Goal: Use online tool/utility: Utilize a website feature to perform a specific function

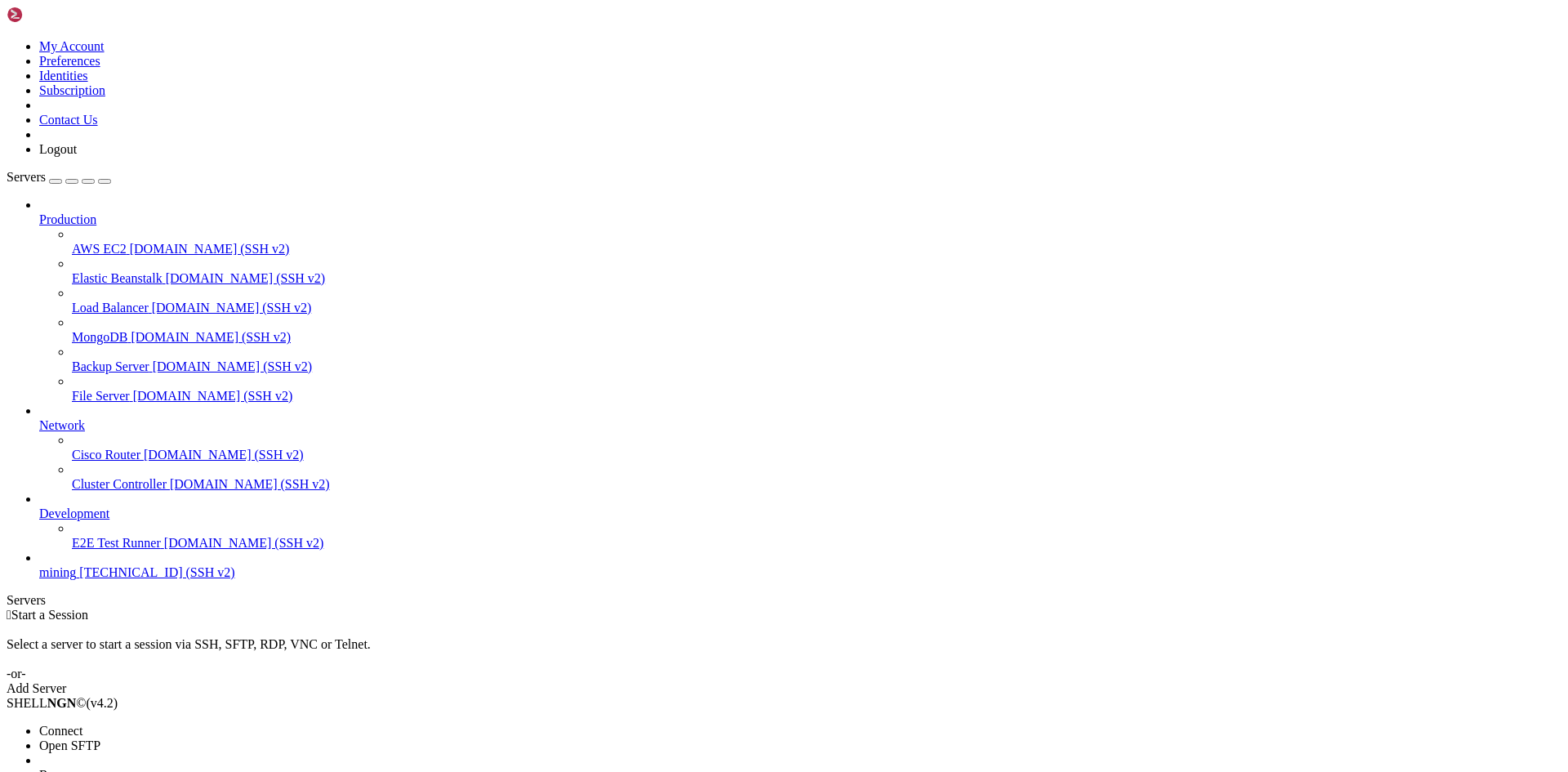
click at [83, 724] on span "Connect" at bounding box center [60, 731] width 43 height 14
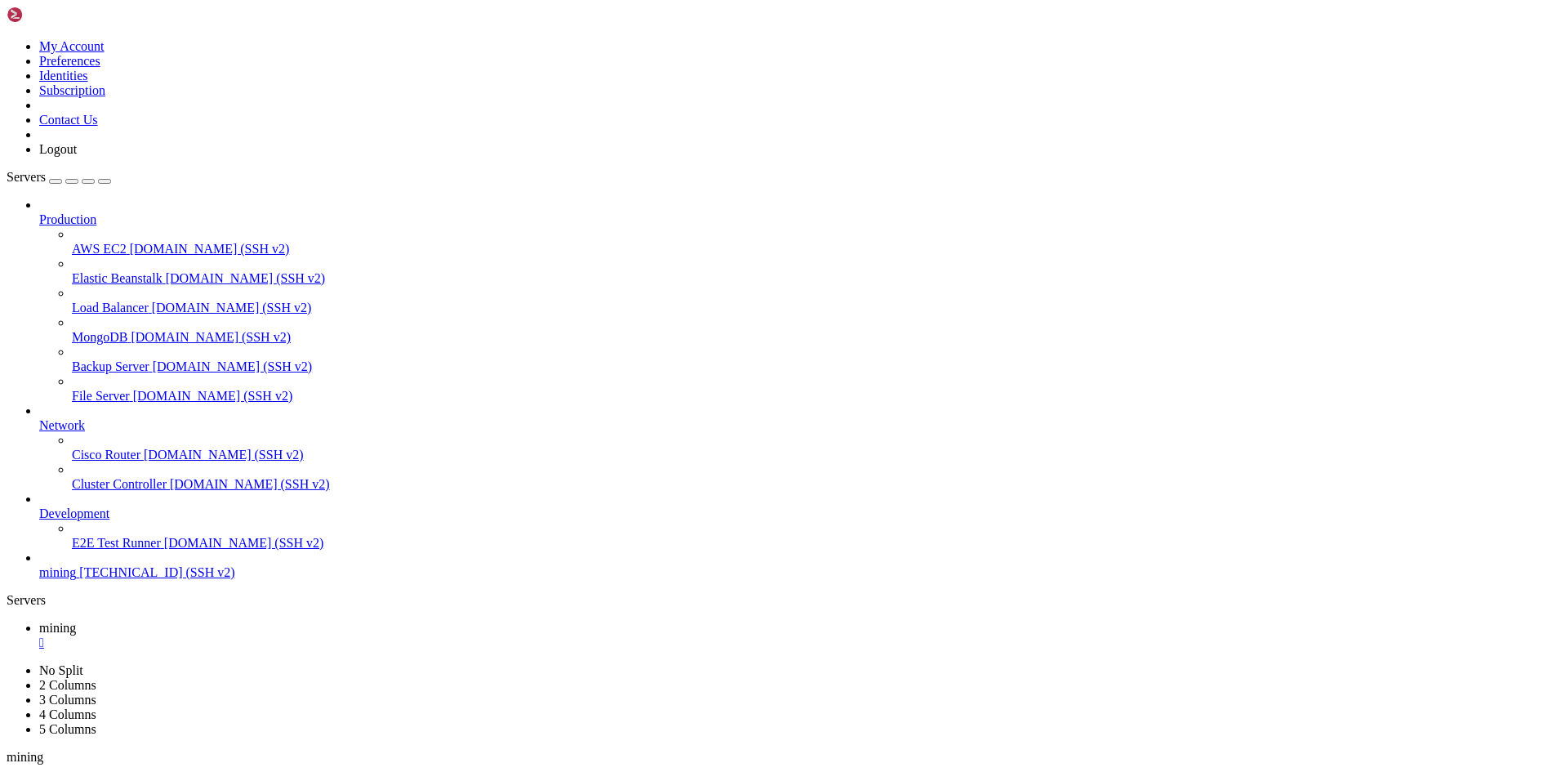
paste textarea "git clone [URL][DOMAIN_NAME][DOMAIN_NAME]"
type textarea "git clone [URL][DOMAIN_NAME][DOMAIN_NAME]"
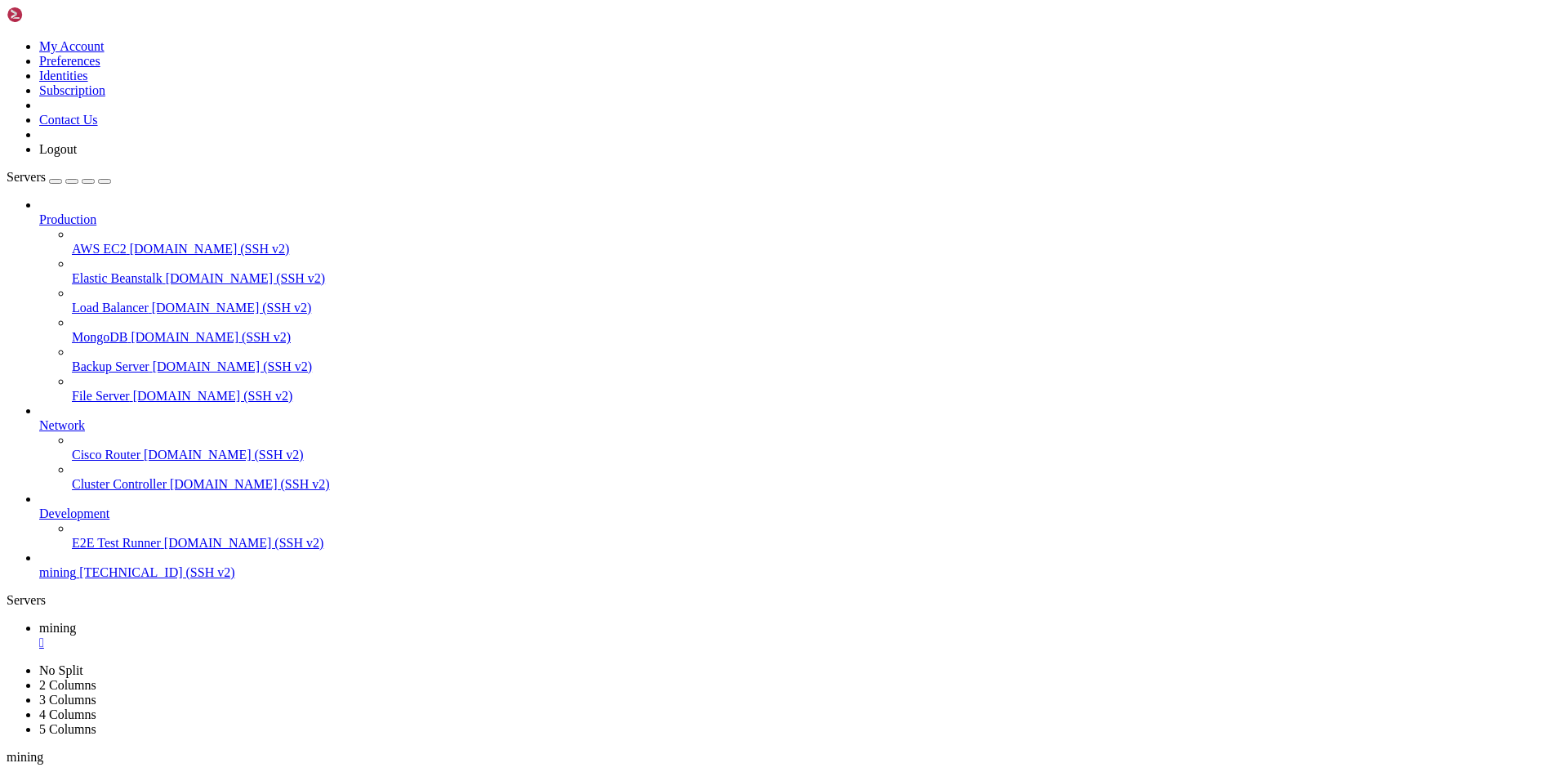
scroll to position [15, 3]
drag, startPoint x: 284, startPoint y: 1562, endPoint x: 547, endPoint y: 1544, distance: 263.6
drag, startPoint x: 296, startPoint y: 1567, endPoint x: 503, endPoint y: 1553, distance: 207.5
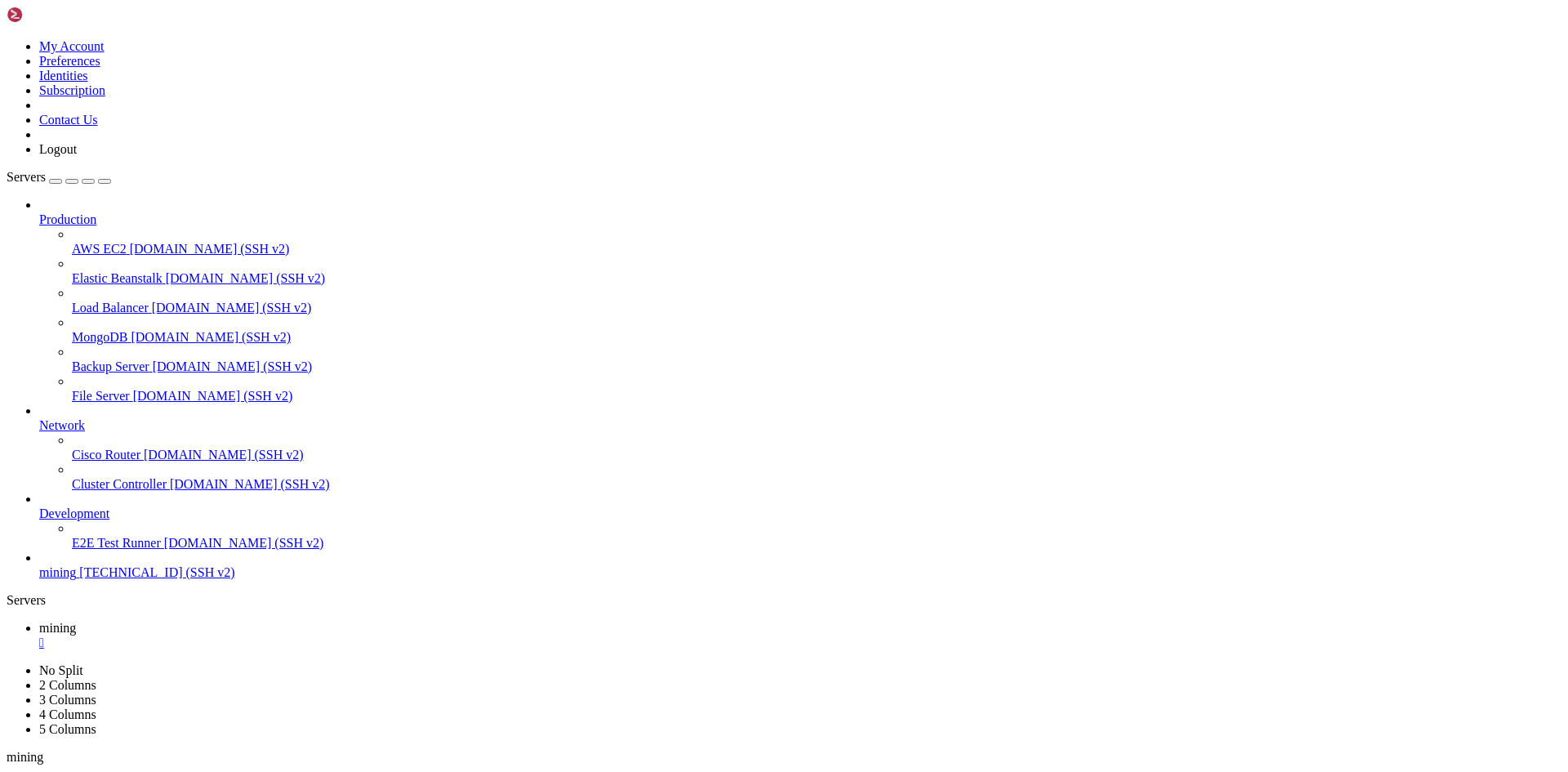
drag, startPoint x: 312, startPoint y: 1558, endPoint x: 195, endPoint y: 1565, distance: 117.2
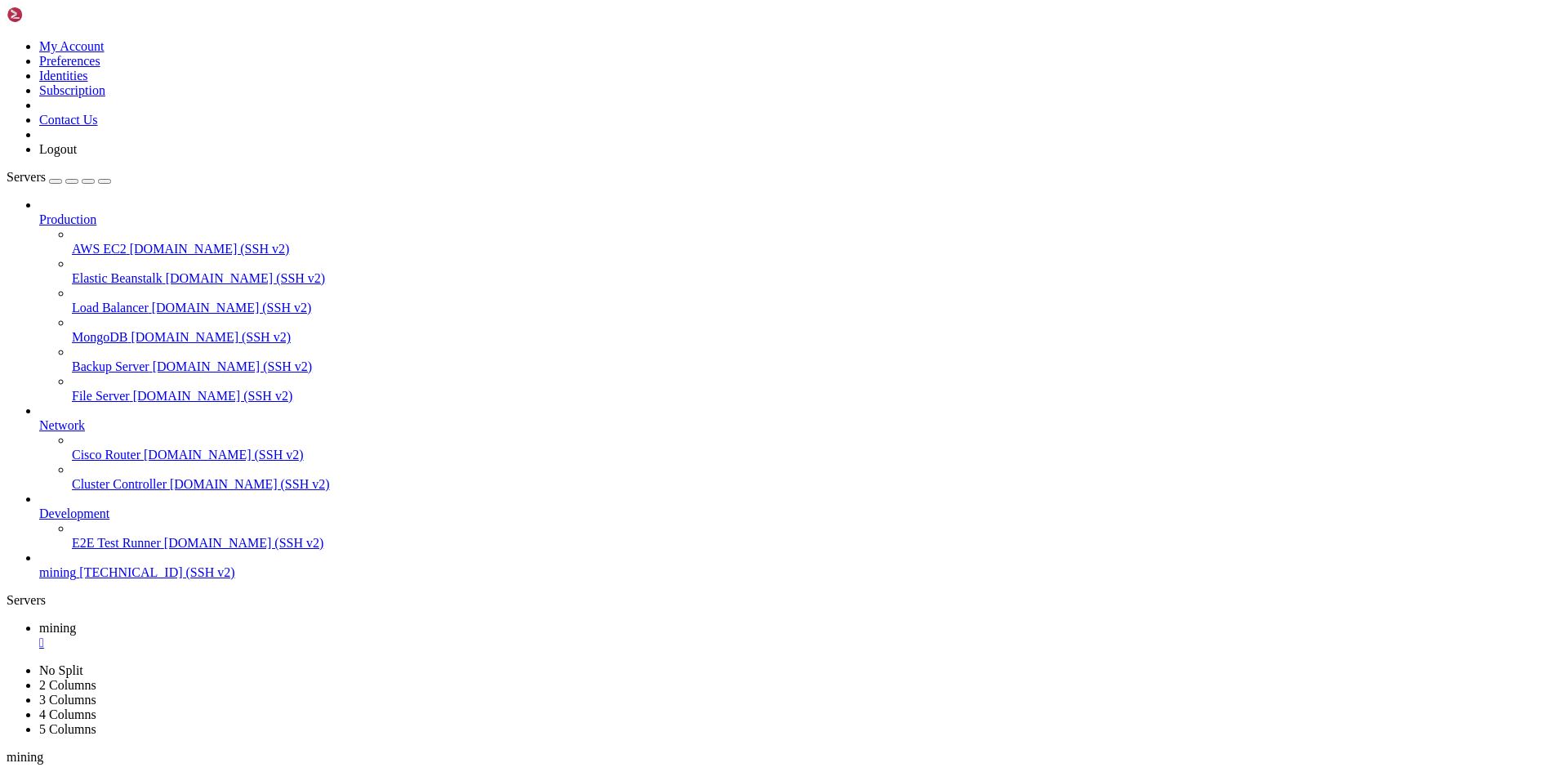
drag, startPoint x: 490, startPoint y: 1639, endPoint x: 279, endPoint y: 1558, distance: 226.0
drag, startPoint x: 279, startPoint y: 1558, endPoint x: 130, endPoint y: 1567, distance: 149.3
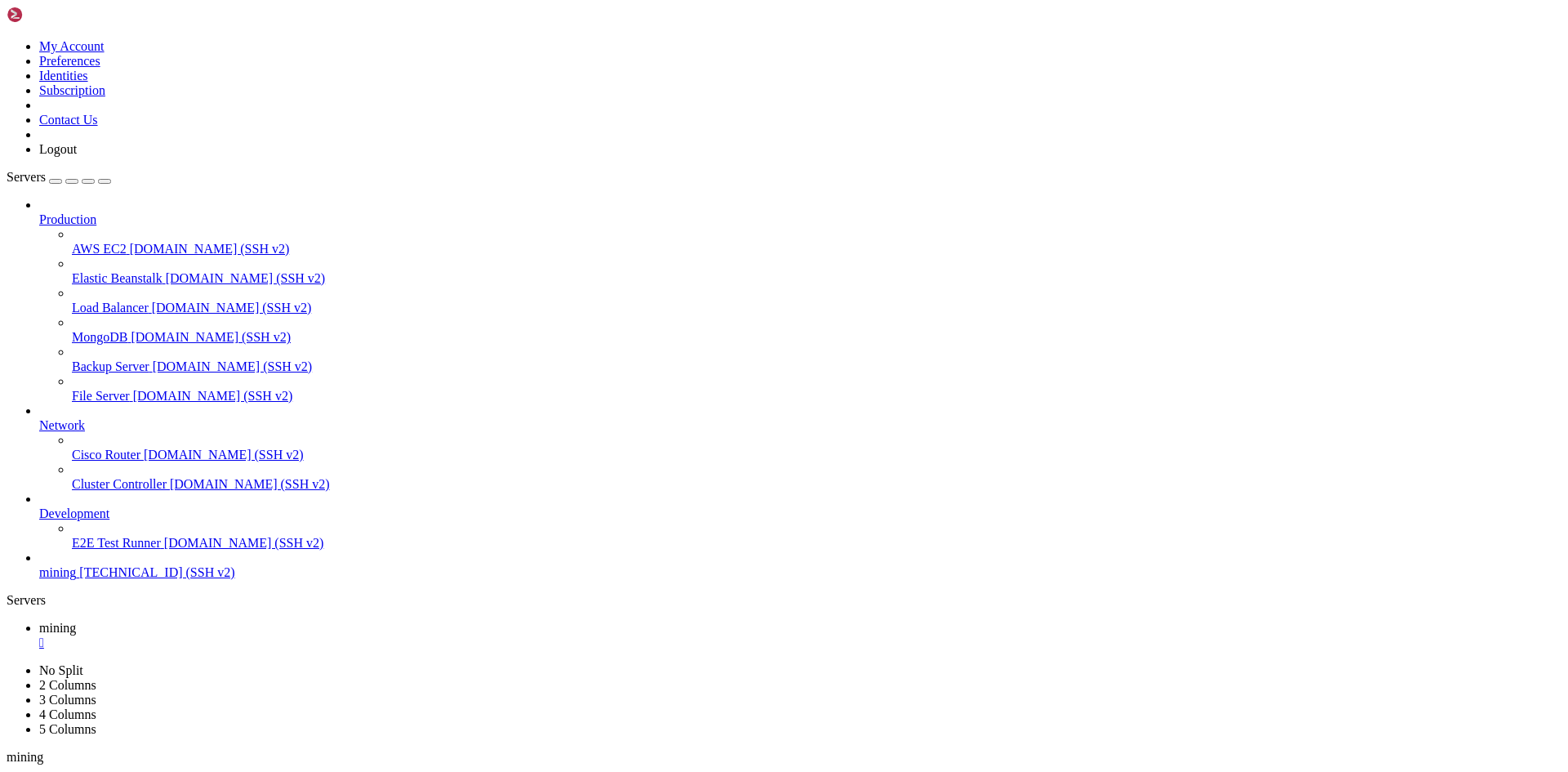
scroll to position [805, 0]
drag, startPoint x: 486, startPoint y: 1640, endPoint x: 273, endPoint y: 1563, distance: 226.5
drag, startPoint x: 273, startPoint y: 1563, endPoint x: 432, endPoint y: 1570, distance: 159.2
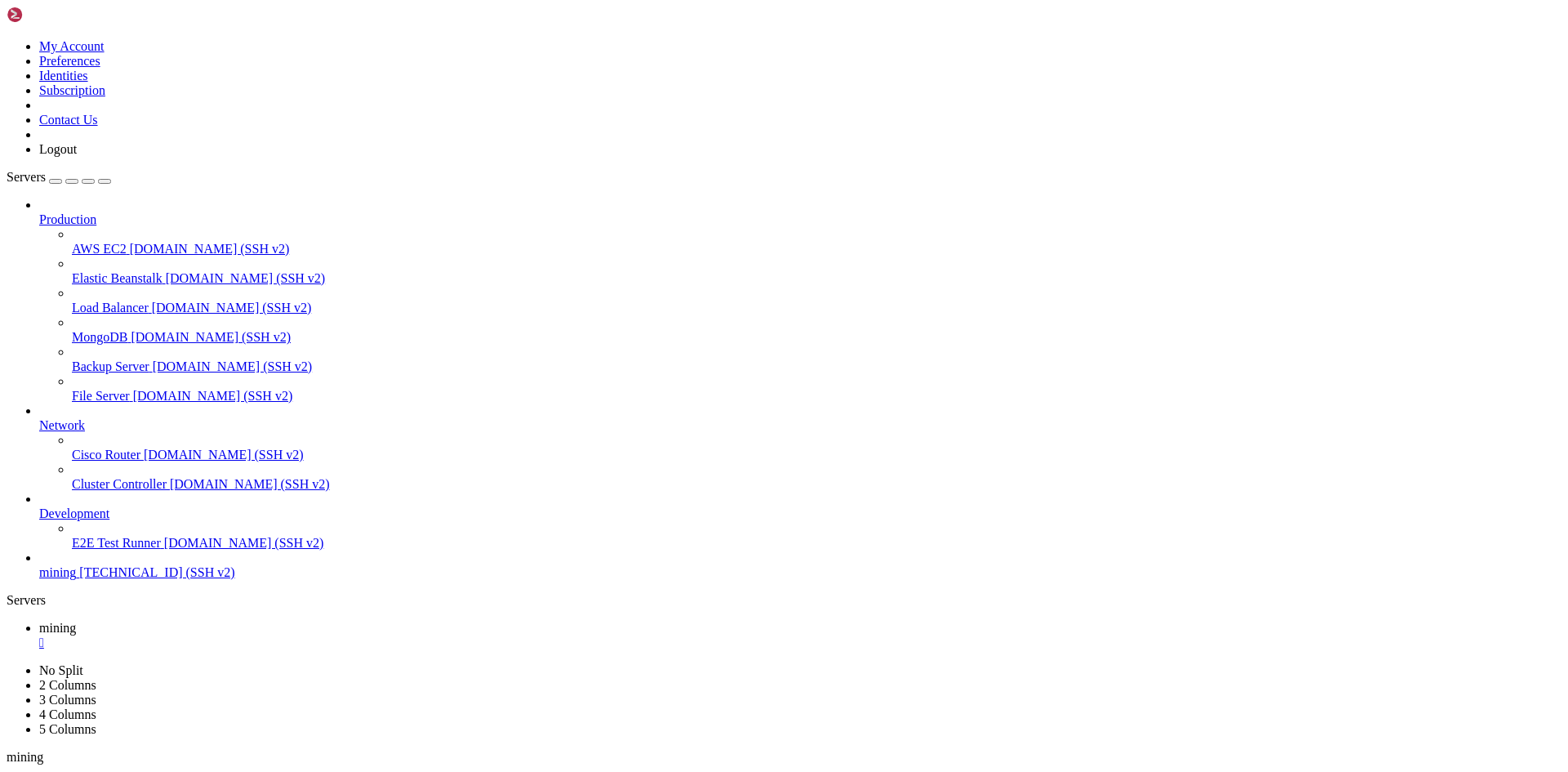
drag, startPoint x: 280, startPoint y: 1560, endPoint x: 517, endPoint y: 1563, distance: 237.0
drag, startPoint x: 279, startPoint y: 1561, endPoint x: 475, endPoint y: 1568, distance: 196.1
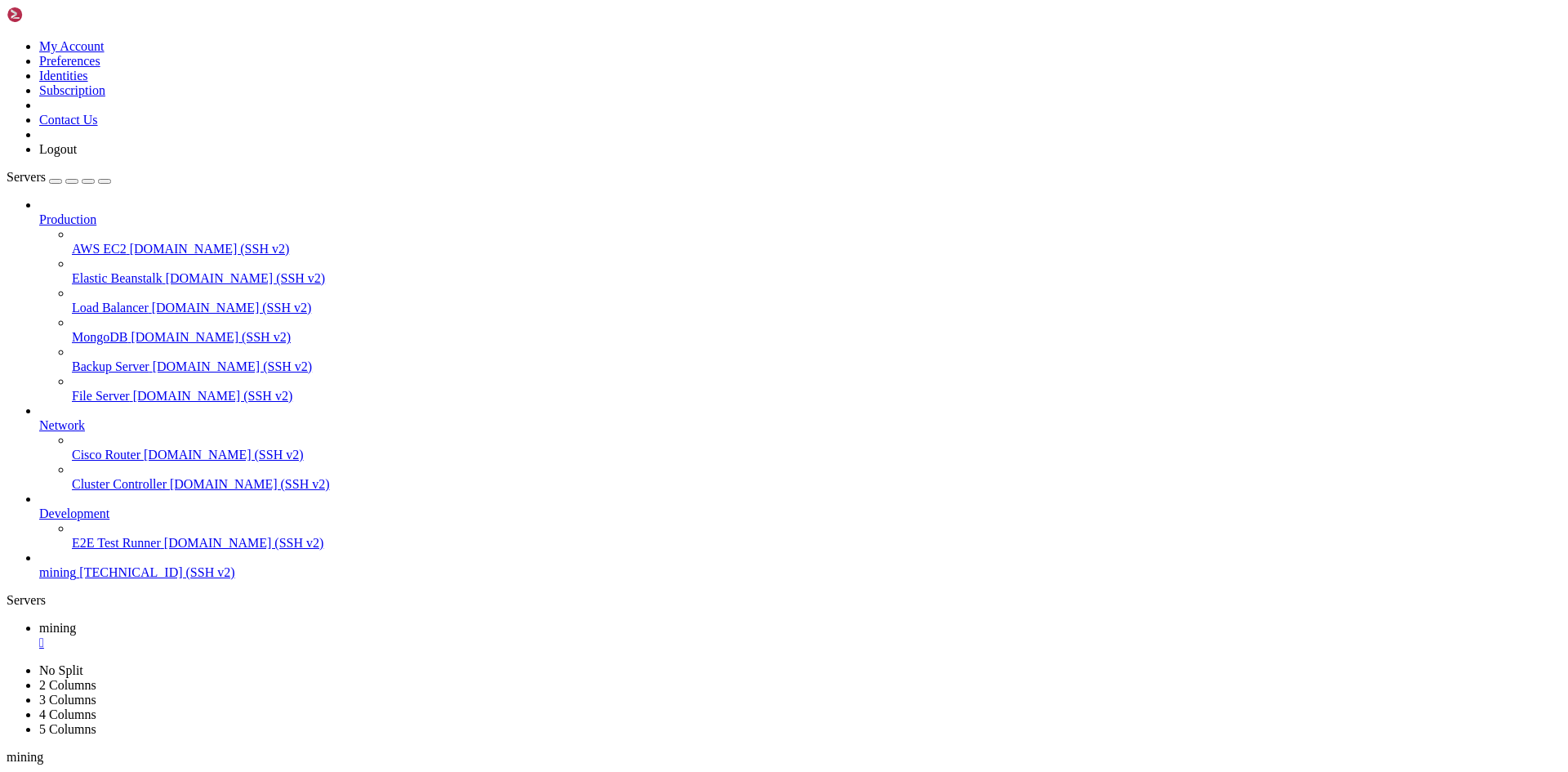
drag, startPoint x: 318, startPoint y: 1383, endPoint x: 426, endPoint y: 1354, distance: 111.8
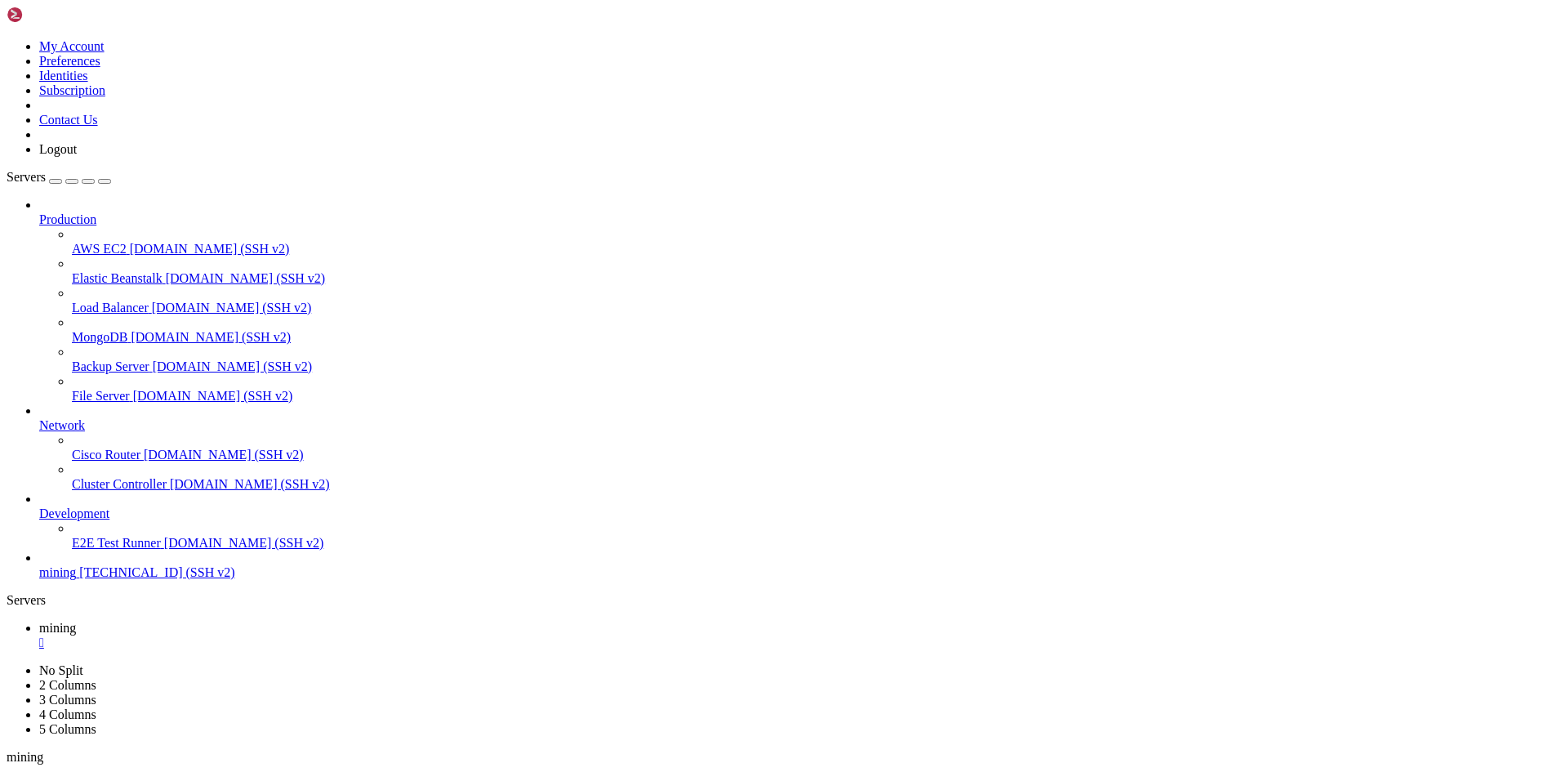
copy span "[DOMAIN_NAME]"
drag, startPoint x: 839, startPoint y: 1270, endPoint x: 330, endPoint y: 1236, distance: 510.1
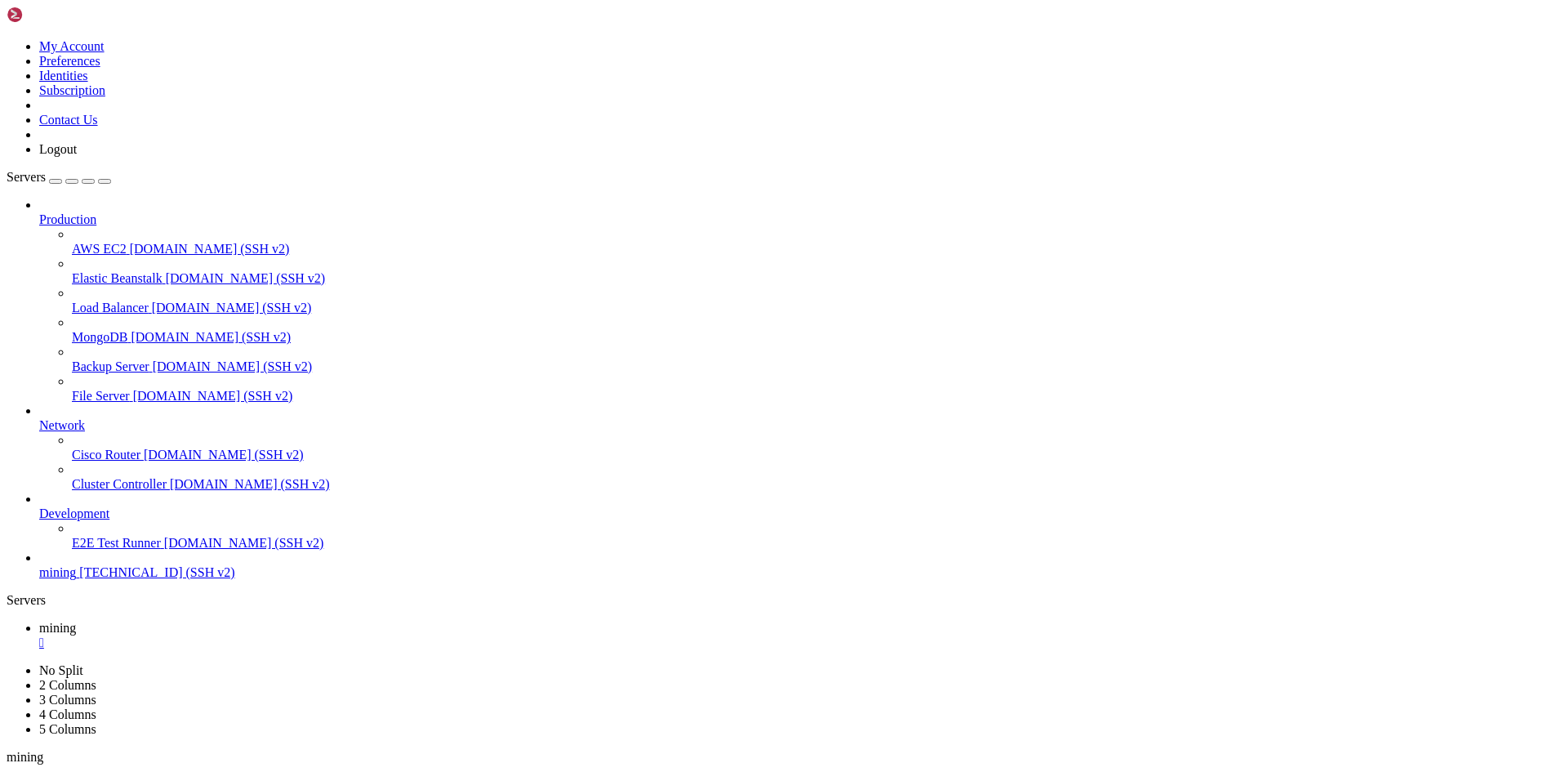
scroll to position [1514, 0]
copy div "* CUDA disabled (/root/xmrig/build/[DOMAIN_NAME]: cannot open shared object fil…"
drag, startPoint x: 275, startPoint y: 1412, endPoint x: 512, endPoint y: 1457, distance: 241.2
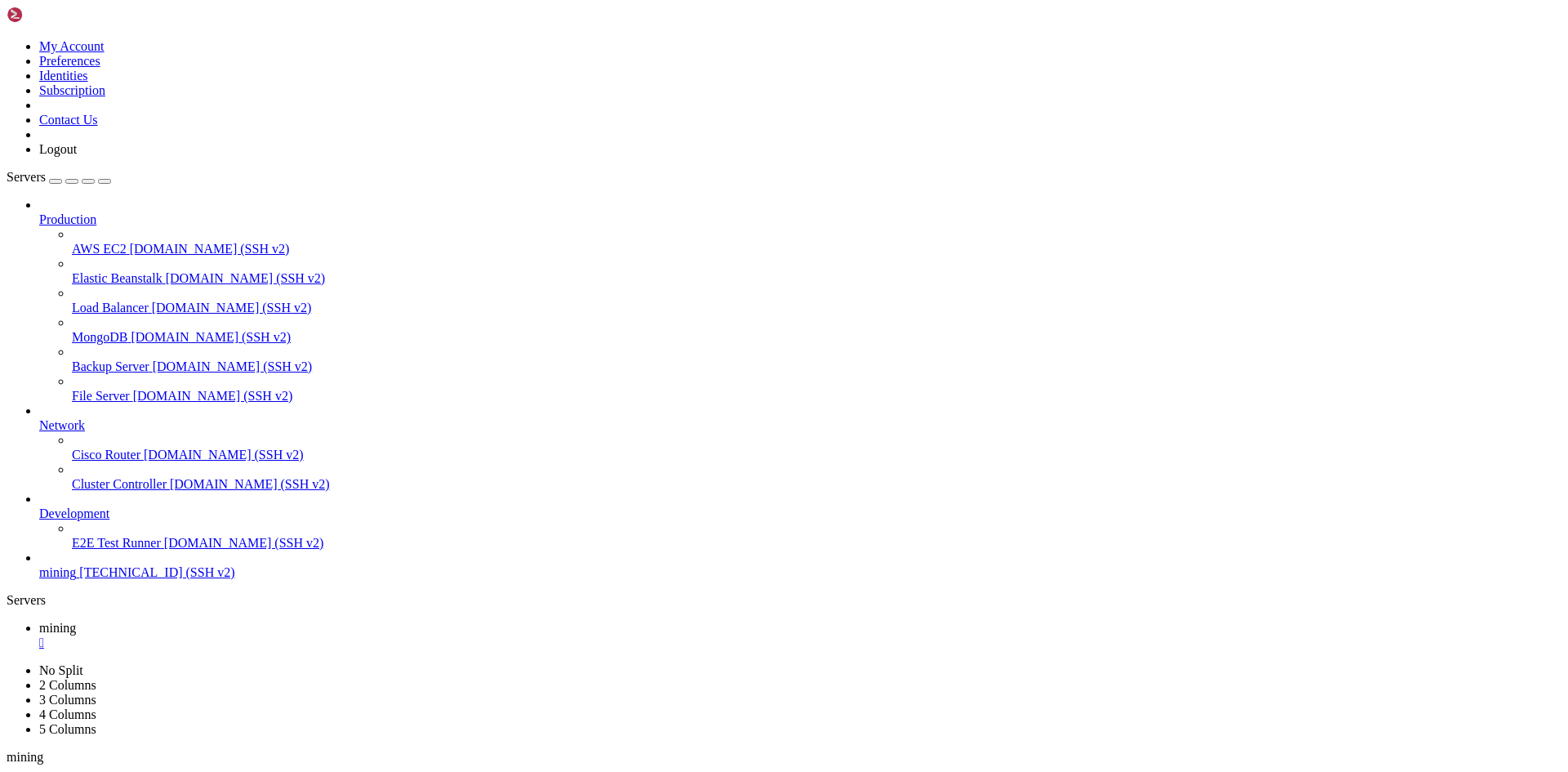
drag, startPoint x: 281, startPoint y: 1437, endPoint x: 367, endPoint y: 1449, distance: 86.8
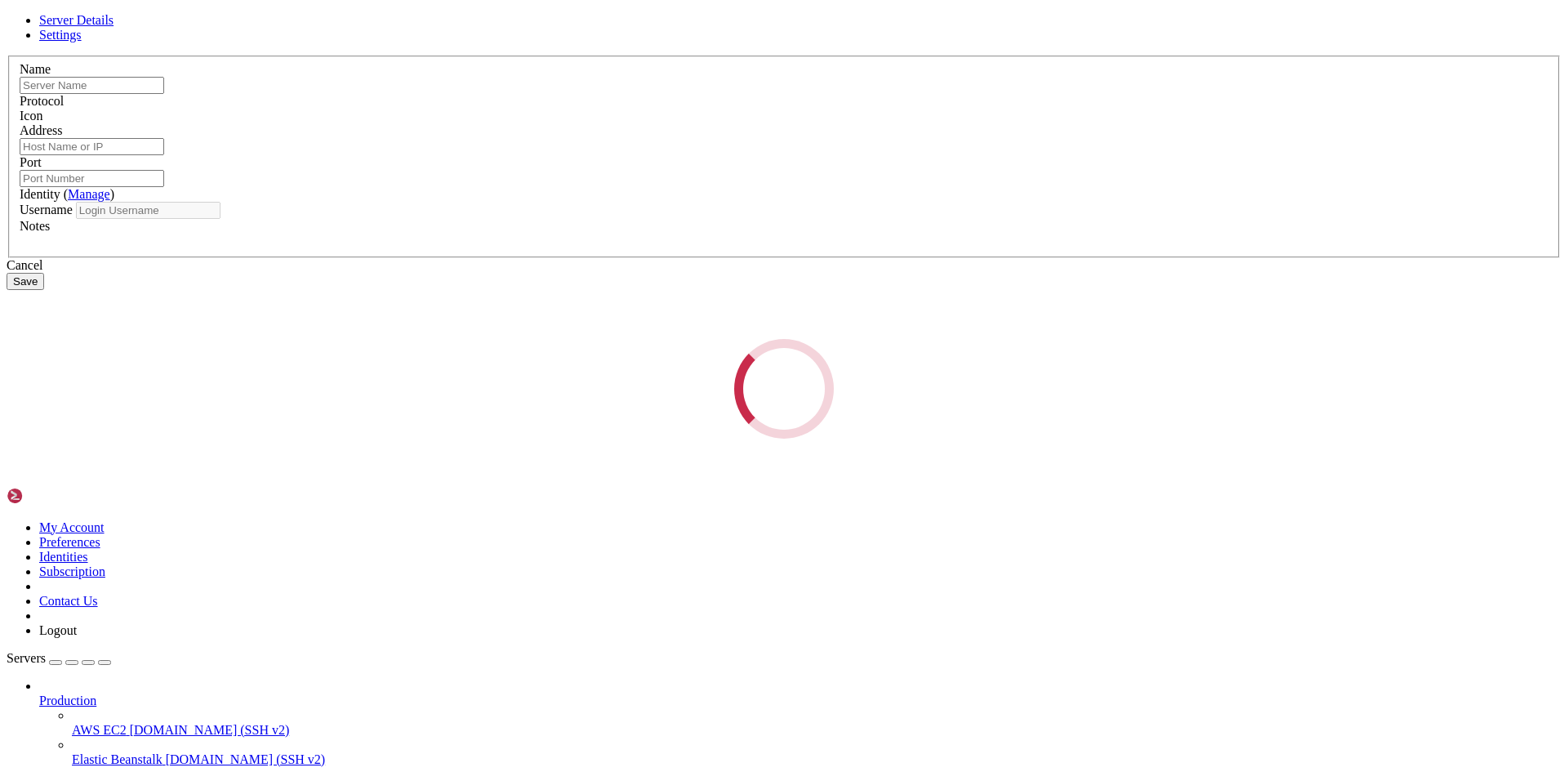
type input "mining"
type input "[TECHNICAL_ID]"
type input "22"
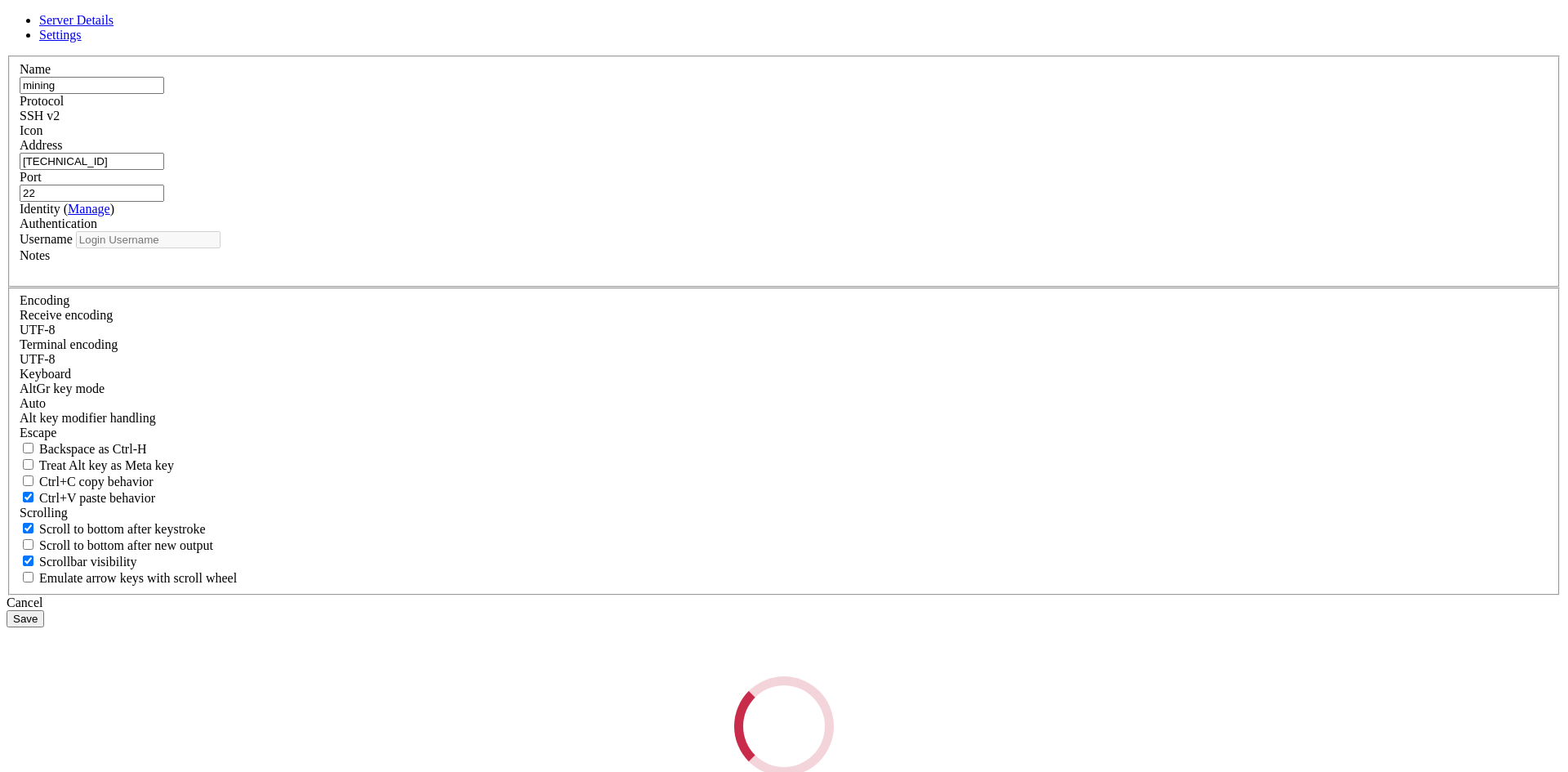
type input "root"
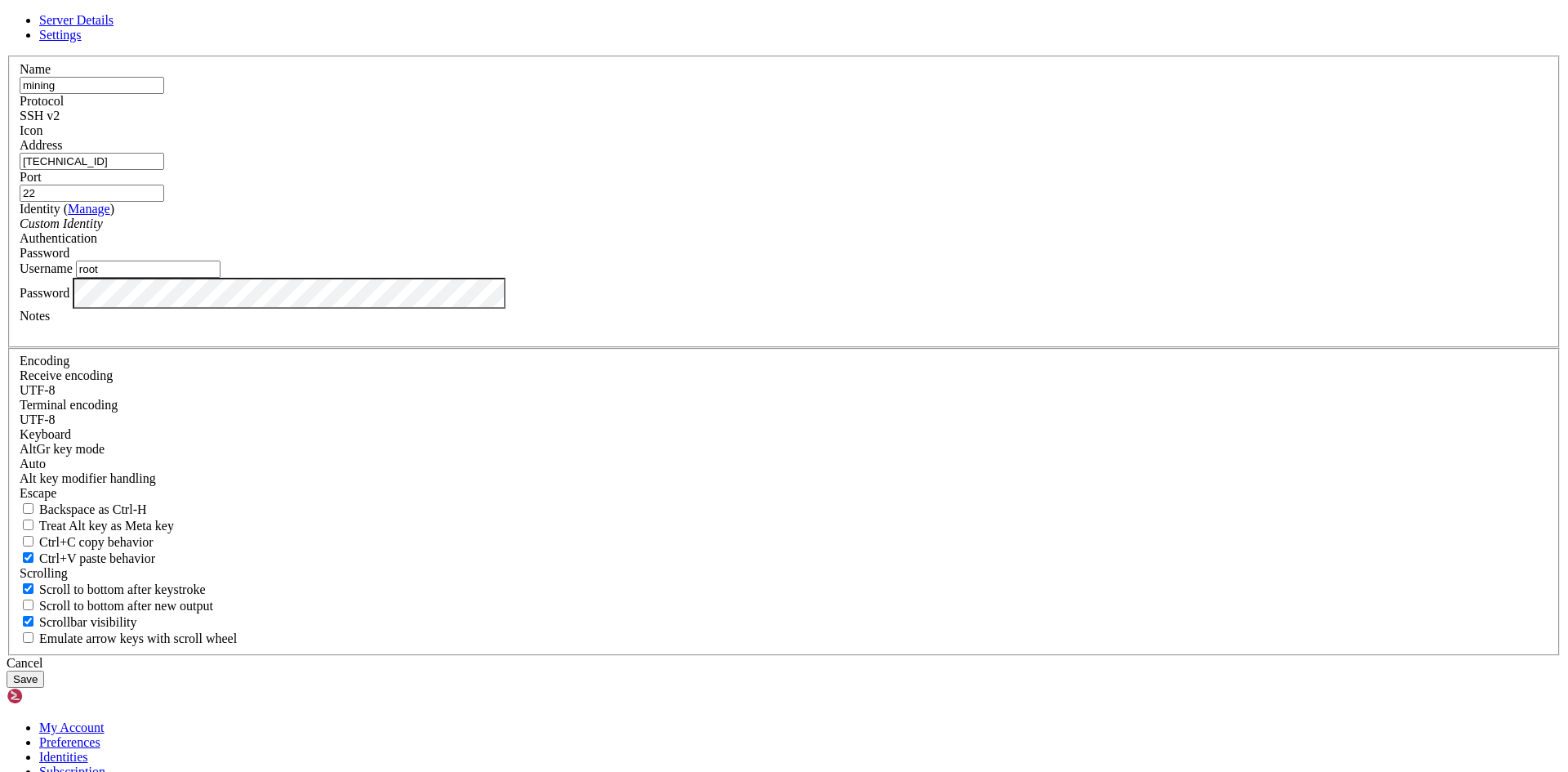
click at [44, 671] on button "Save" at bounding box center [26, 679] width 37 height 17
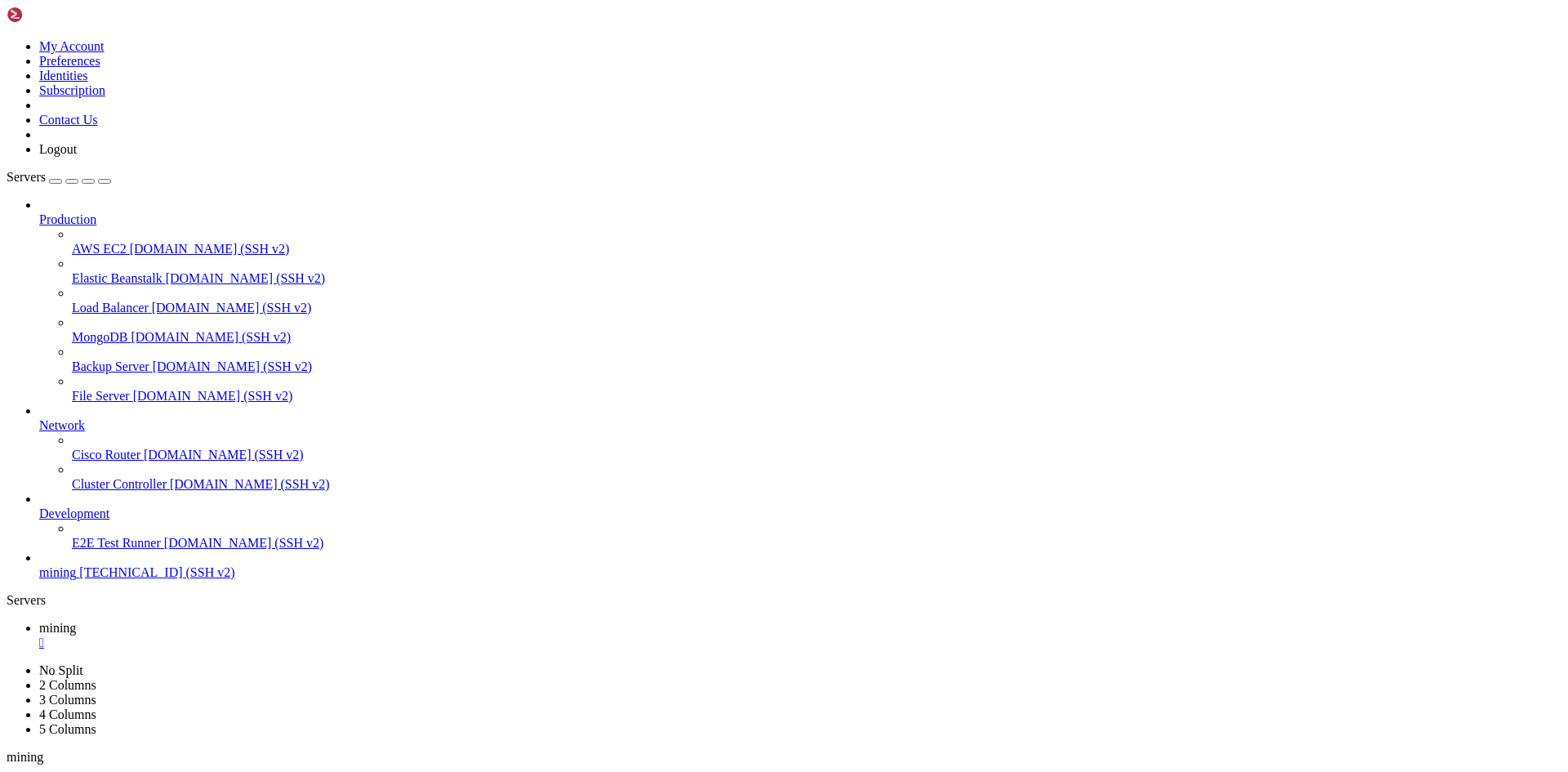
click at [284, 636] on div "" at bounding box center [800, 642] width 1522 height 14
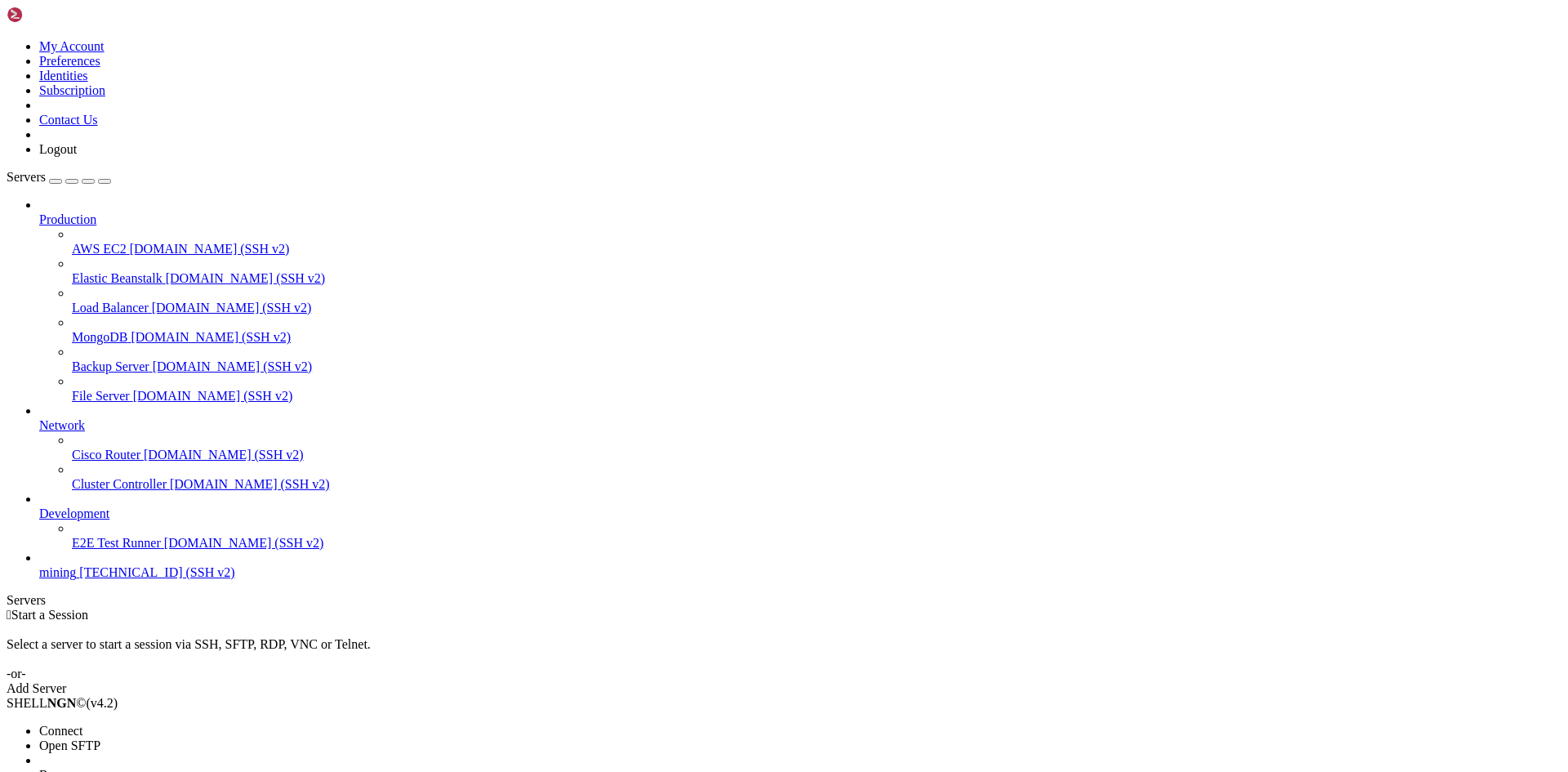
click at [83, 724] on span "Connect" at bounding box center [60, 731] width 43 height 14
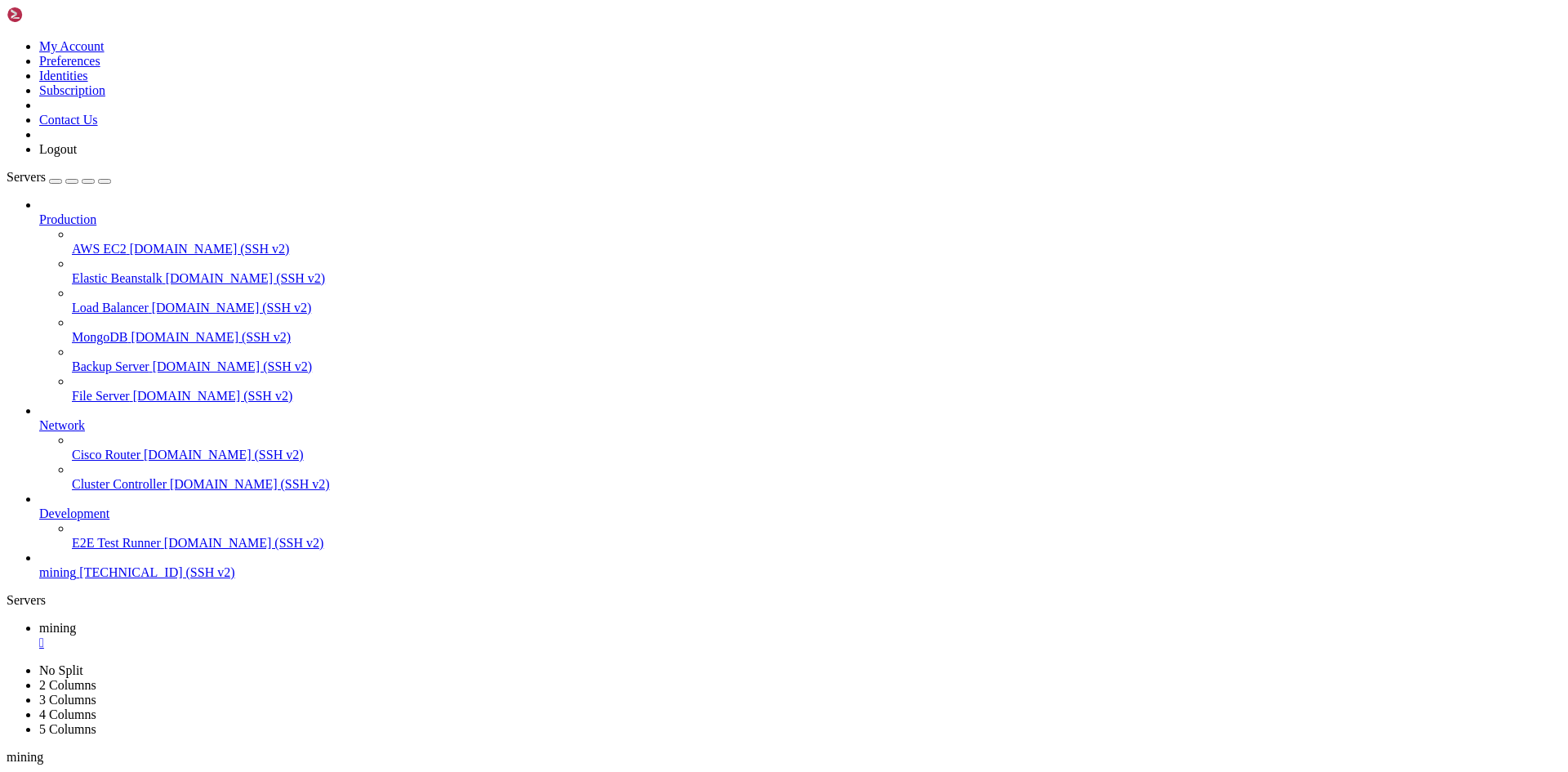
scroll to position [0, 0]
drag, startPoint x: 877, startPoint y: 269, endPoint x: 497, endPoint y: 202, distance: 385.9
drag, startPoint x: 222, startPoint y: 966, endPoint x: 197, endPoint y: 1040, distance: 78.1
